Goal: Task Accomplishment & Management: Use online tool/utility

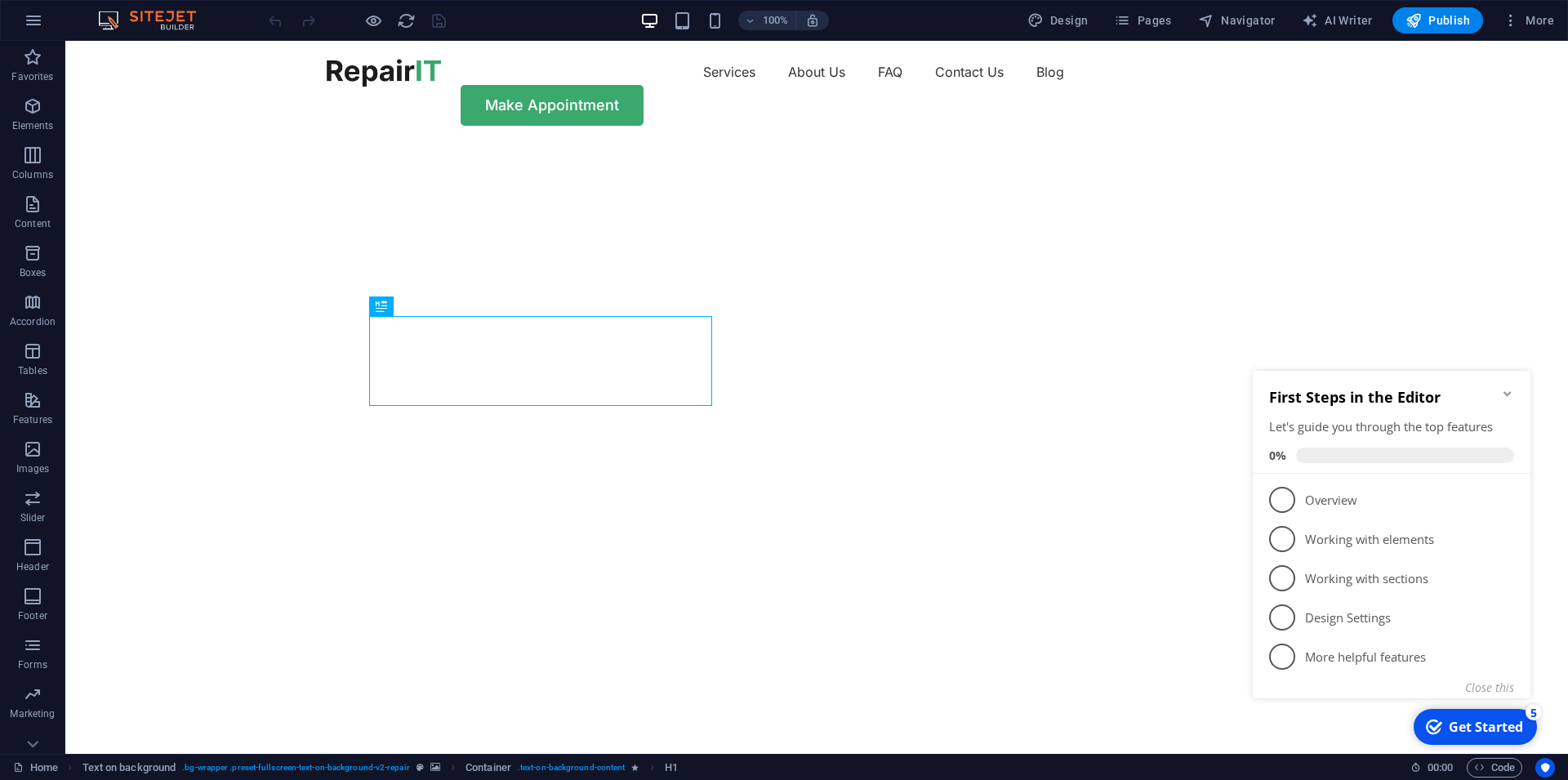
click at [286, 144] on img "1/2" at bounding box center [809, 144] width 1489 height 0
click at [37, 31] on button "button" at bounding box center [33, 20] width 39 height 39
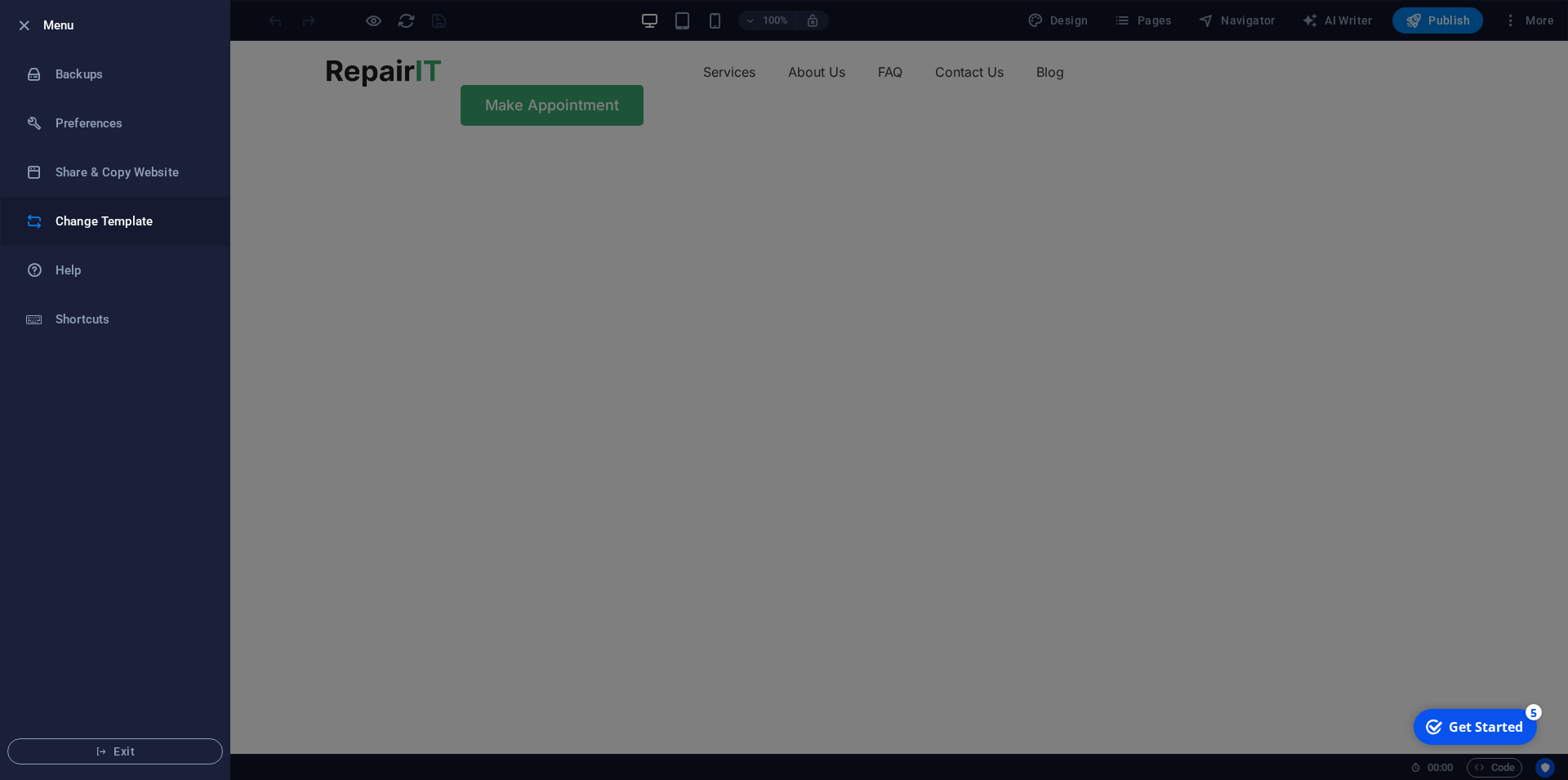
click at [72, 230] on h6 "Change Template" at bounding box center [131, 221] width 151 height 20
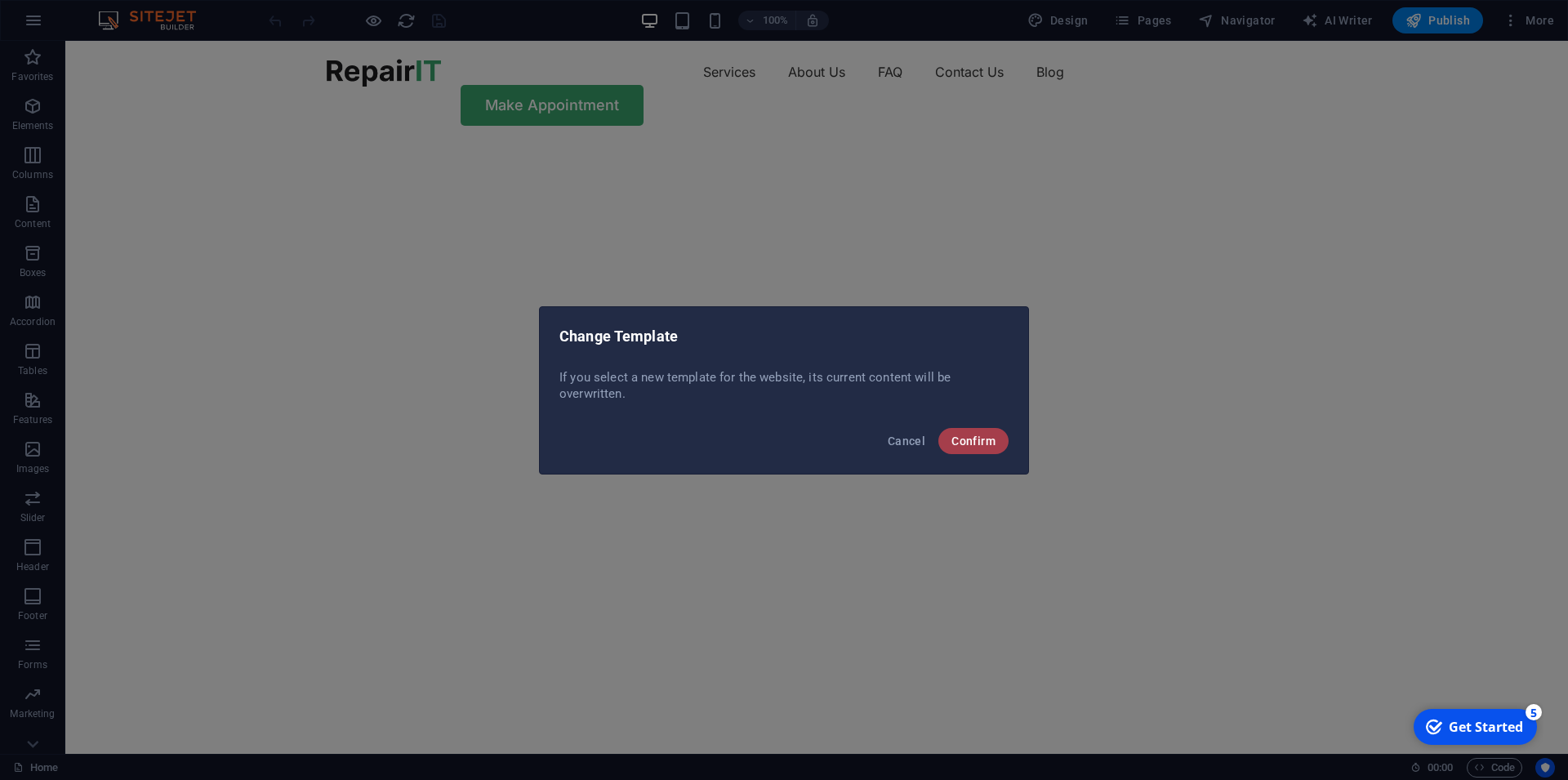
click at [962, 443] on span "Confirm" at bounding box center [973, 440] width 44 height 13
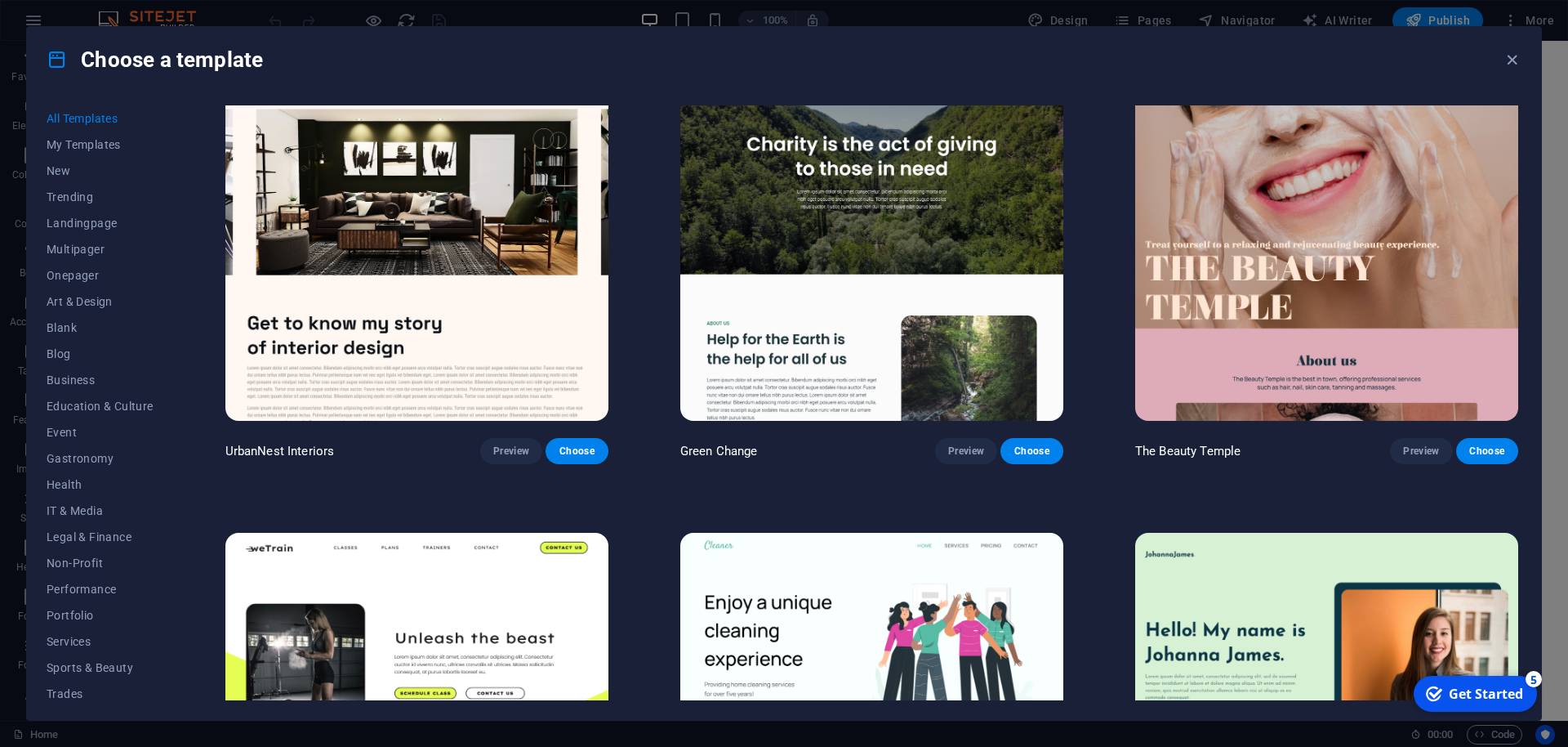
scroll to position [11049, 0]
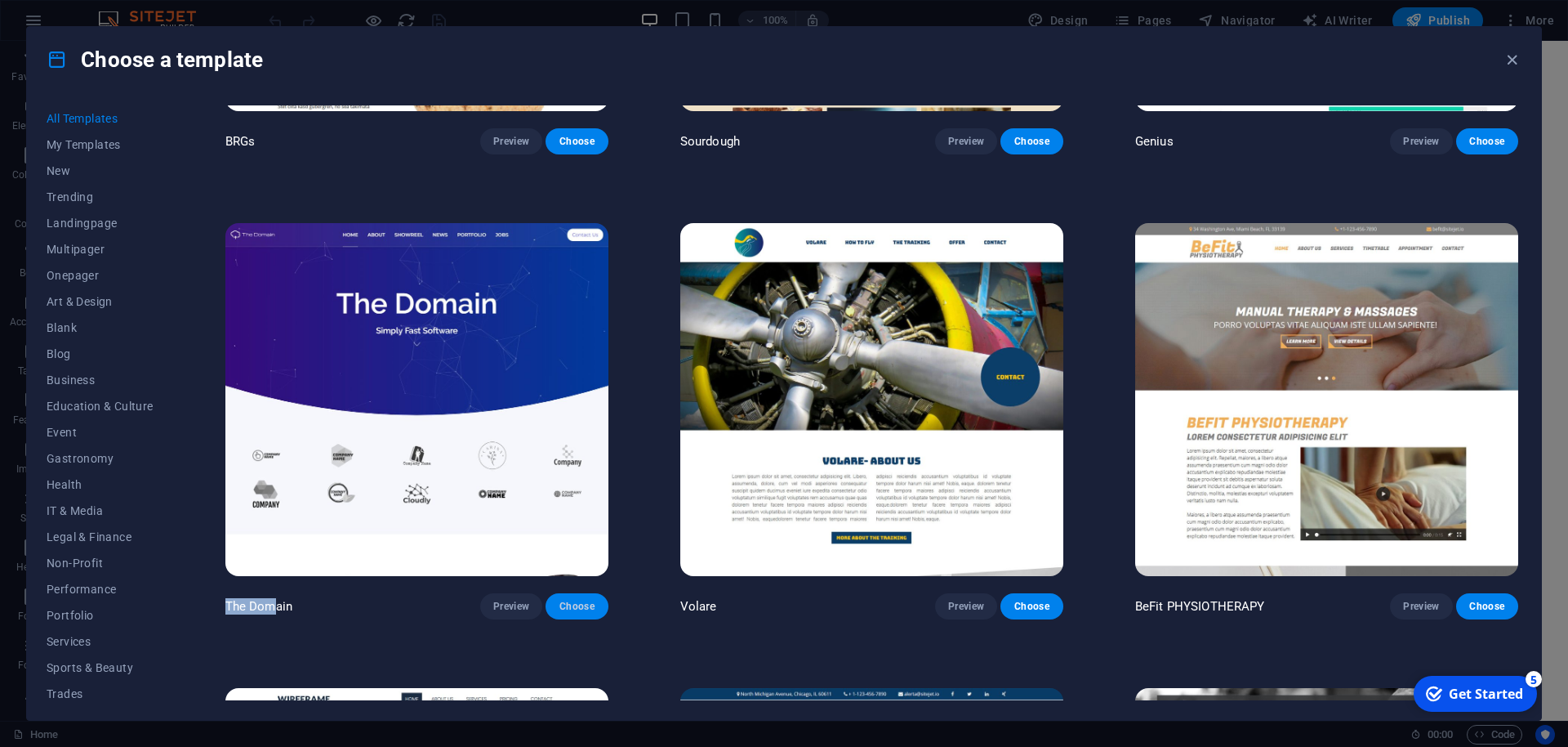
click at [580, 600] on span "Choose" at bounding box center [576, 606] width 36 height 13
